Goal: Information Seeking & Learning: Learn about a topic

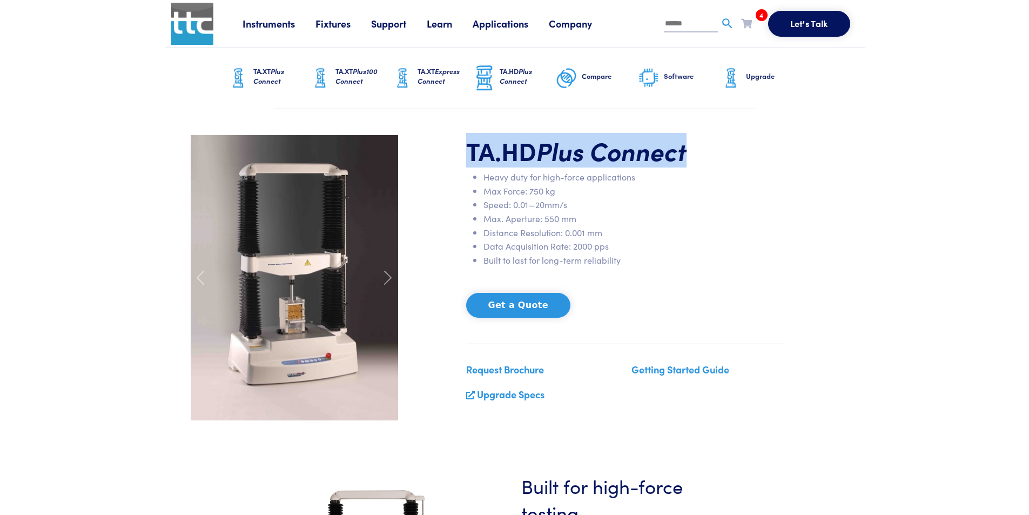
drag, startPoint x: 728, startPoint y: 157, endPoint x: 466, endPoint y: 152, distance: 261.5
click at [466, 152] on h1 "TA.HD Plus Connect" at bounding box center [625, 150] width 318 height 31
copy h1 "TA.HD Plus Connect"
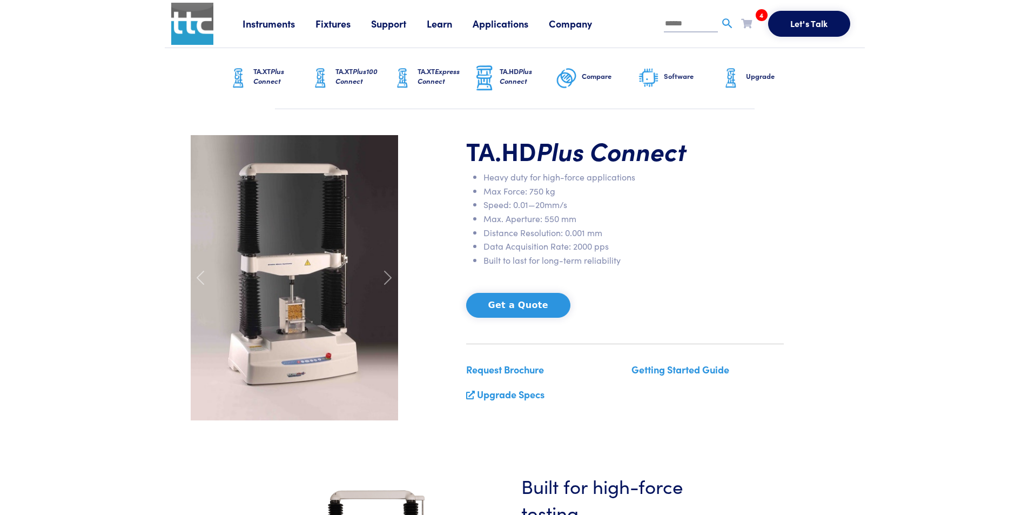
click at [794, 248] on div "TA.HD Plus Connect Heavy duty for high-force applications Max Force: 750 kg Spe…" at bounding box center [514, 277] width 661 height 285
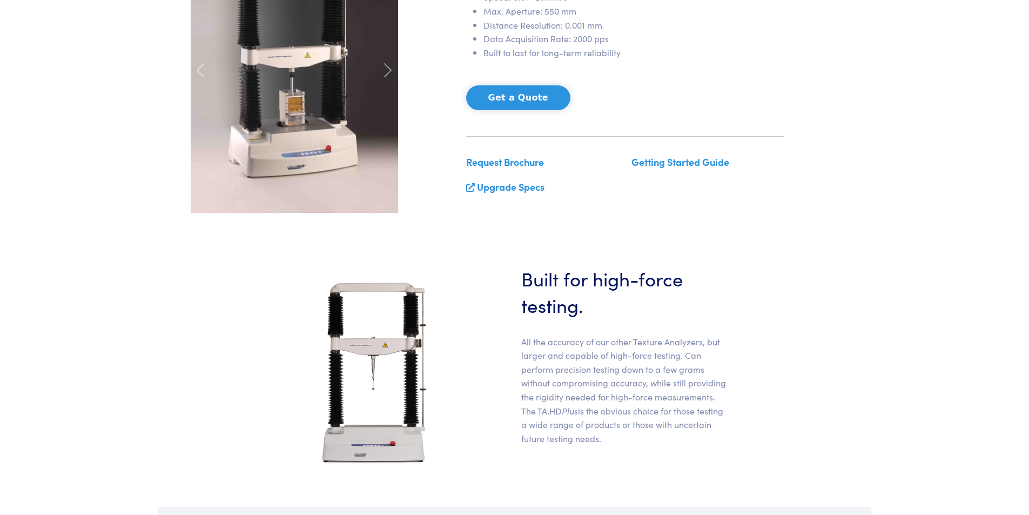
scroll to position [270, 0]
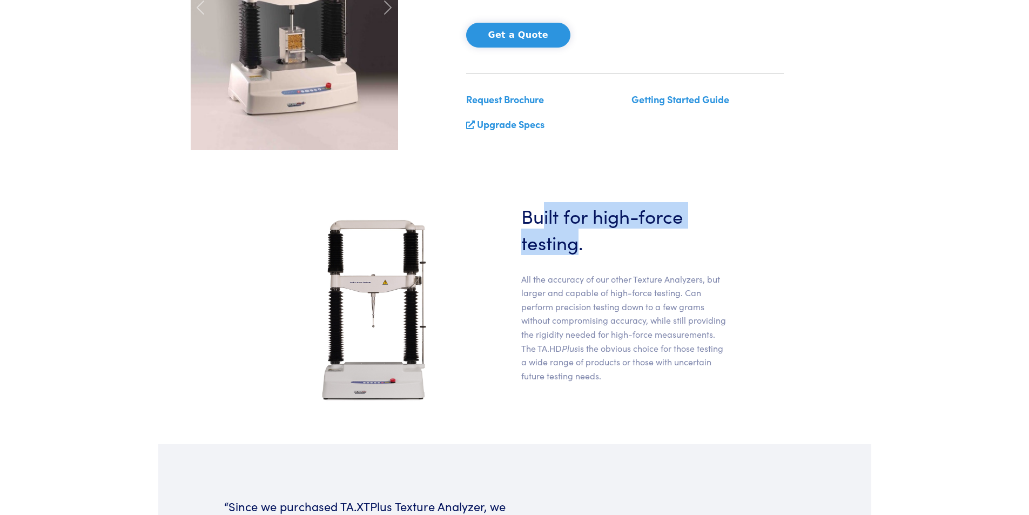
drag, startPoint x: 541, startPoint y: 218, endPoint x: 582, endPoint y: 250, distance: 52.0
click at [582, 250] on h3 "Built for high-force testing." at bounding box center [624, 228] width 207 height 53
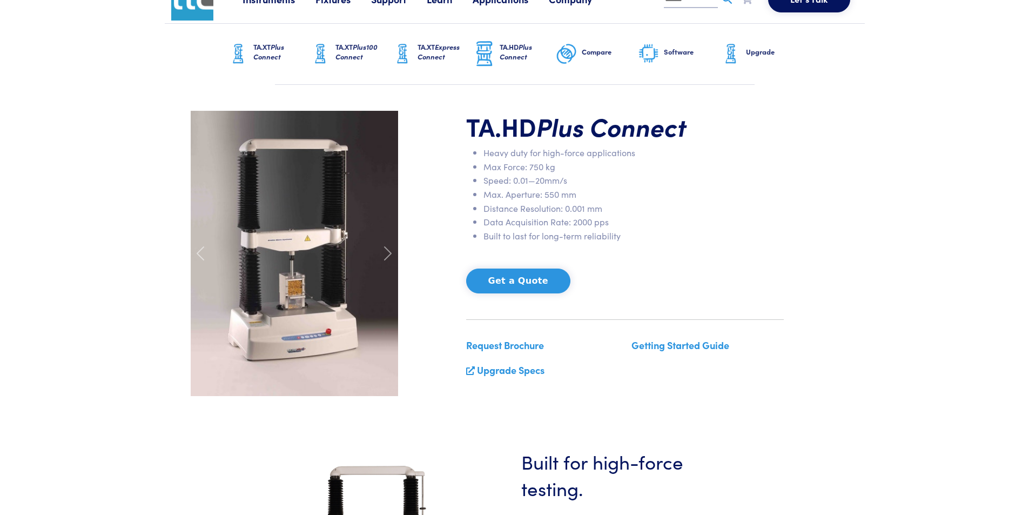
scroll to position [0, 0]
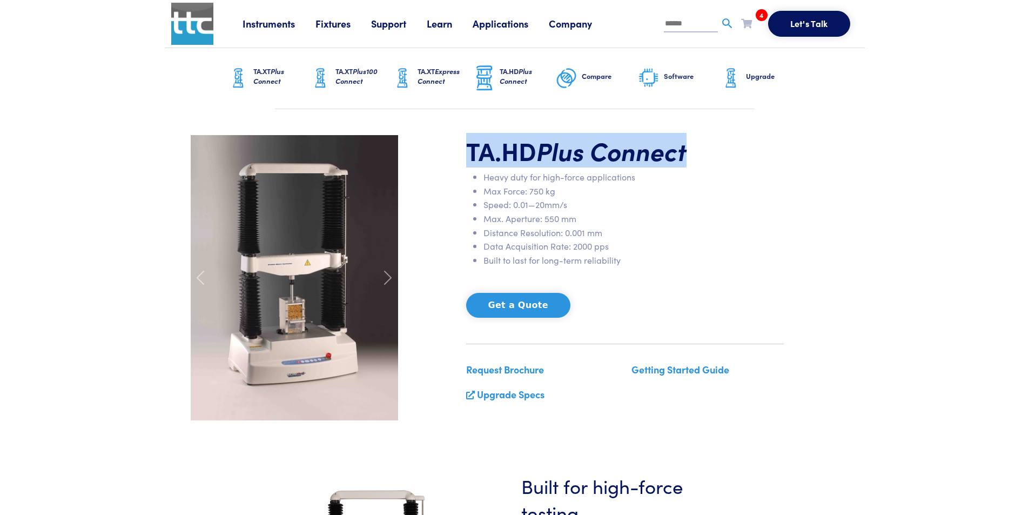
drag, startPoint x: 640, startPoint y: 158, endPoint x: 461, endPoint y: 158, distance: 179.4
click at [461, 158] on div "TA.HD Plus Connect Heavy duty for high-force applications Max Force: 750 kg Spe…" at bounding box center [625, 277] width 331 height 285
copy h1 "TA.HD Plus Connect"
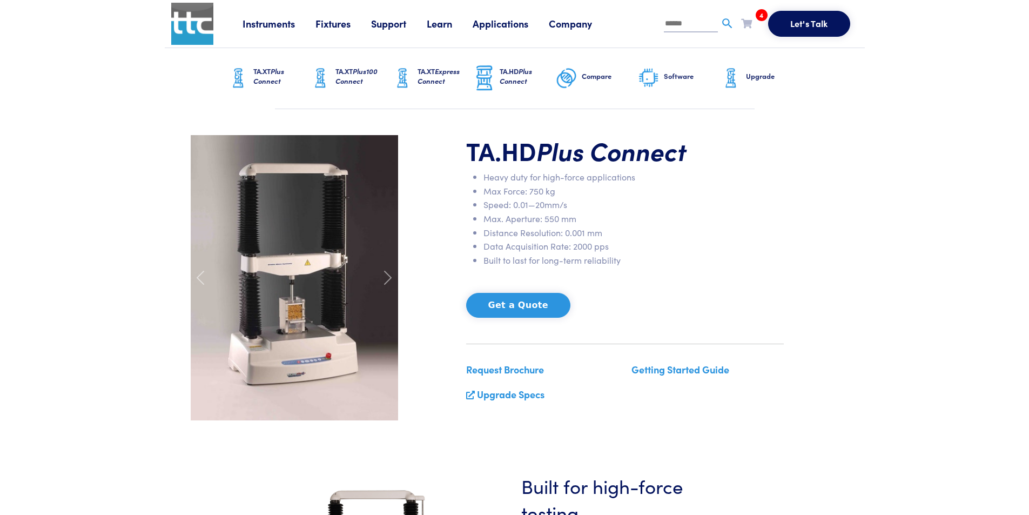
click at [838, 268] on div "TA.HD Plus Connect Heavy duty for high-force applications Max Force: 750 kg Spe…" at bounding box center [514, 277] width 661 height 285
